Goal: Navigation & Orientation: Find specific page/section

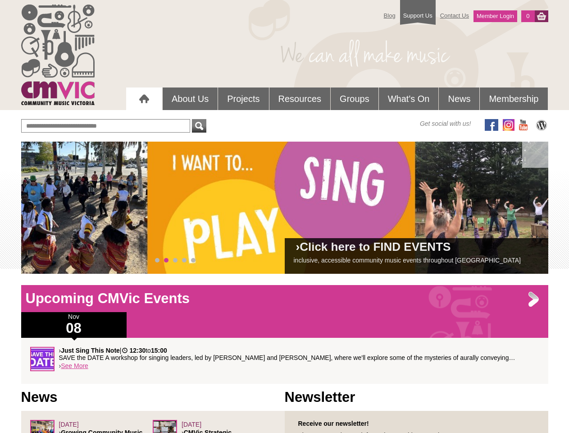
click at [285, 207] on div "› Click here to FIND EVENTS inclusive, accessible community music events throug…" at bounding box center [285, 208] width 528 height 132
click at [41, 208] on span at bounding box center [41, 208] width 18 height 18
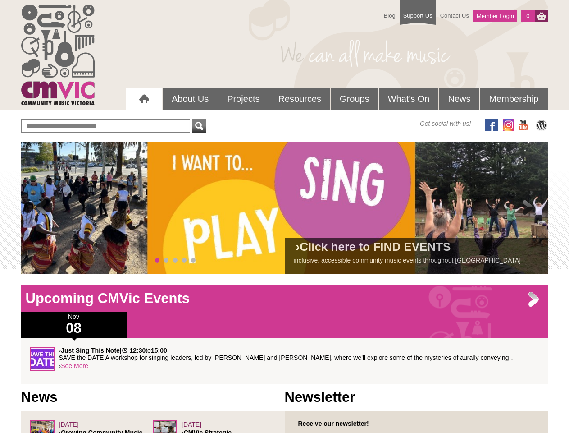
click at [528, 208] on span at bounding box center [528, 208] width 18 height 18
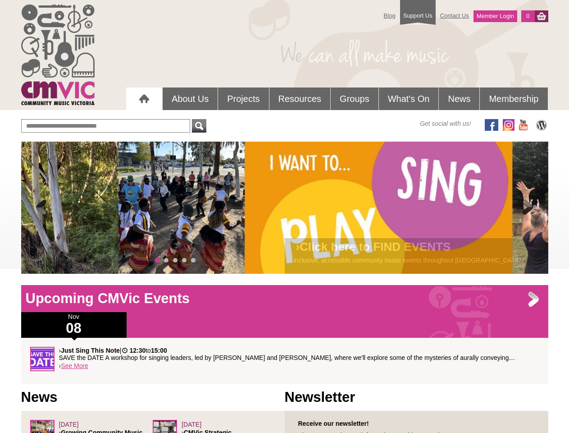
click at [157, 260] on span "0" at bounding box center [157, 260] width 5 height 5
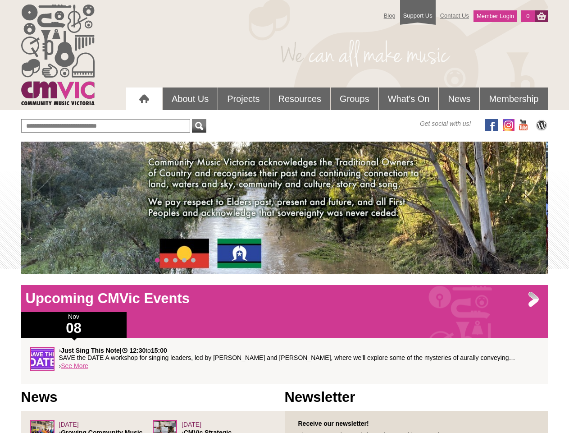
click at [166, 260] on span "1" at bounding box center [166, 260] width 5 height 5
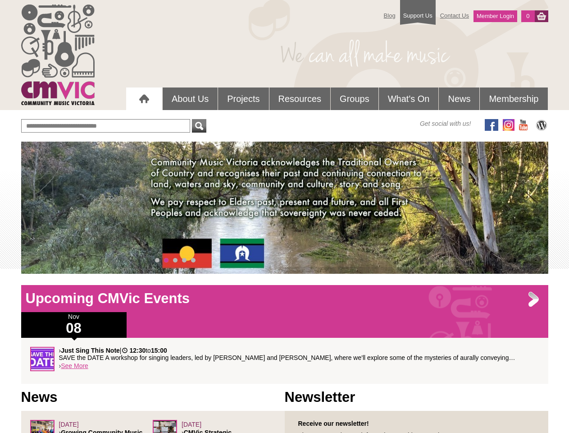
click at [175, 260] on span "2" at bounding box center [175, 260] width 5 height 5
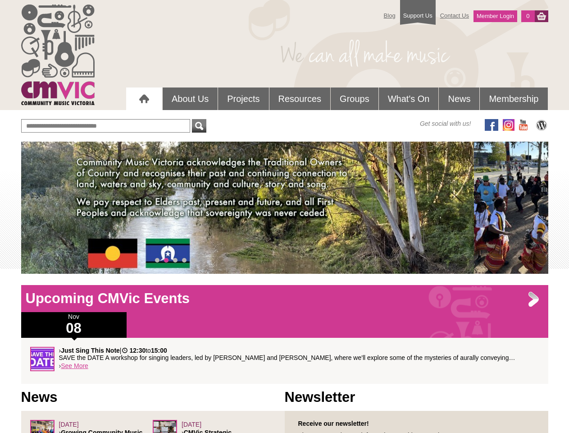
click at [184, 260] on span "3" at bounding box center [184, 260] width 5 height 5
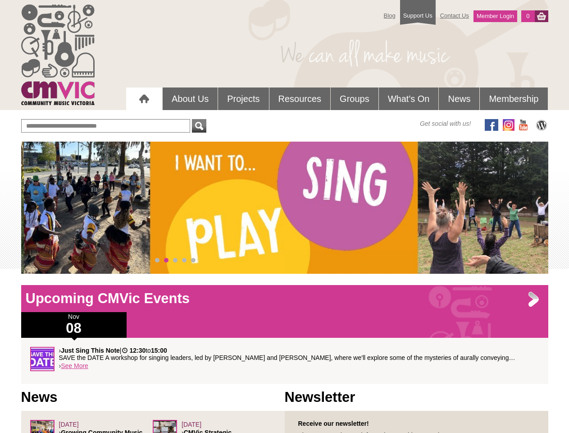
click at [193, 260] on span "4" at bounding box center [193, 260] width 5 height 5
